Goal: Information Seeking & Learning: Learn about a topic

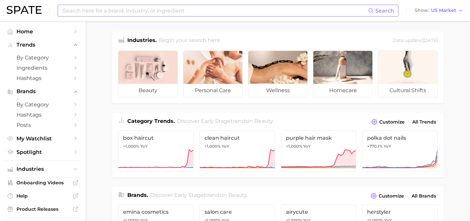
click at [183, 10] on input at bounding box center [215, 10] width 306 height 11
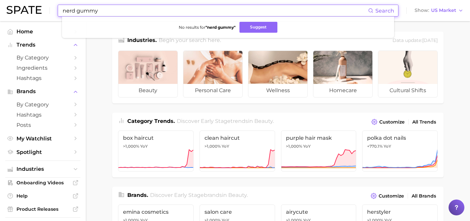
drag, startPoint x: 158, startPoint y: 13, endPoint x: 77, endPoint y: 10, distance: 80.9
click at [77, 10] on input "nerd gummy" at bounding box center [215, 10] width 306 height 11
drag, startPoint x: 126, startPoint y: 12, endPoint x: 75, endPoint y: 12, distance: 51.2
click at [75, 12] on input "nerd cluster" at bounding box center [215, 10] width 306 height 11
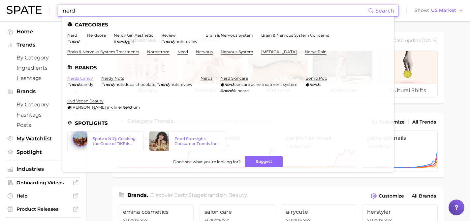
type input "nerd"
click at [85, 78] on link "nerds candy" at bounding box center [80, 78] width 26 height 5
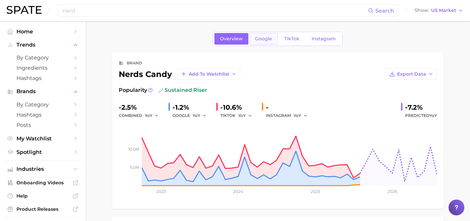
click at [268, 36] on span "Google" at bounding box center [263, 39] width 17 height 6
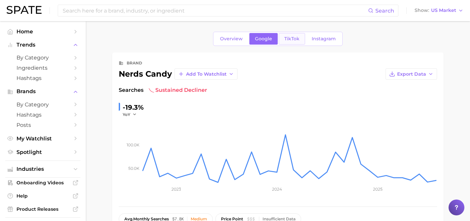
click at [288, 38] on span "TikTok" at bounding box center [292, 39] width 15 height 6
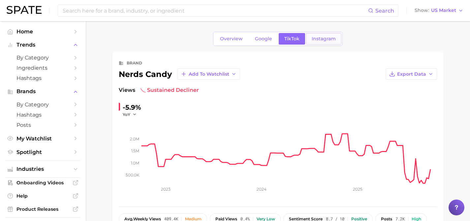
click at [313, 37] on span "Instagram" at bounding box center [324, 39] width 24 height 6
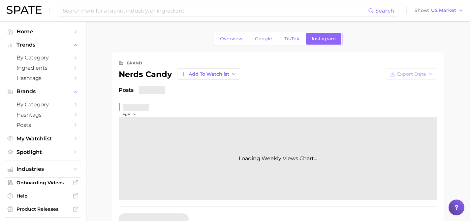
click at [79, 34] on nav "Home Trends by Category Ingredients Hashtags Brands by Category Hashtags Posts …" at bounding box center [43, 121] width 86 height 200
